Goal: Complete application form: Complete application form

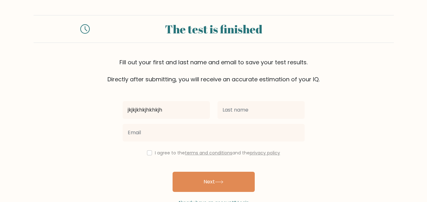
type input "jkjkjkhkjhkhkjh"
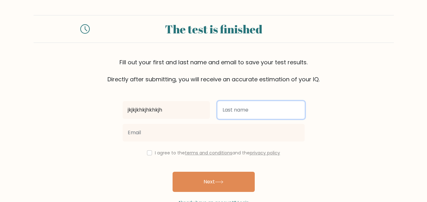
click at [242, 115] on input "text" at bounding box center [260, 110] width 87 height 18
type input "hhjhbjhh"
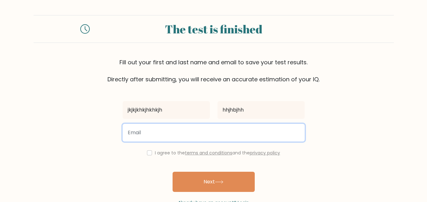
click at [164, 127] on input "email" at bounding box center [213, 133] width 182 height 18
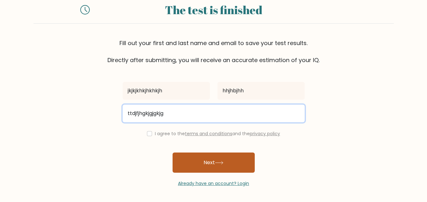
type input "ttdjfjhgkjgjgkjg"
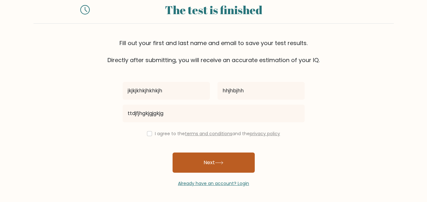
click at [193, 159] on button "Next" at bounding box center [213, 163] width 82 height 20
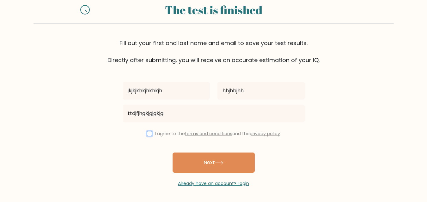
click at [150, 133] on input "checkbox" at bounding box center [149, 133] width 5 height 5
click at [152, 134] on div "I agree to the terms and conditions and the privacy policy" at bounding box center [213, 134] width 189 height 8
click at [147, 134] on input "checkbox" at bounding box center [149, 133] width 5 height 5
checkbox input "true"
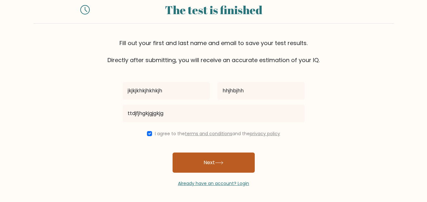
click at [238, 163] on button "Next" at bounding box center [213, 163] width 82 height 20
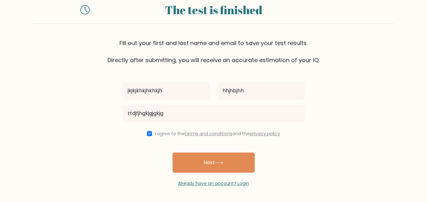
click at [195, 133] on link "terms and conditions" at bounding box center [208, 134] width 47 height 6
